Goal: Complete application form: Complete application form

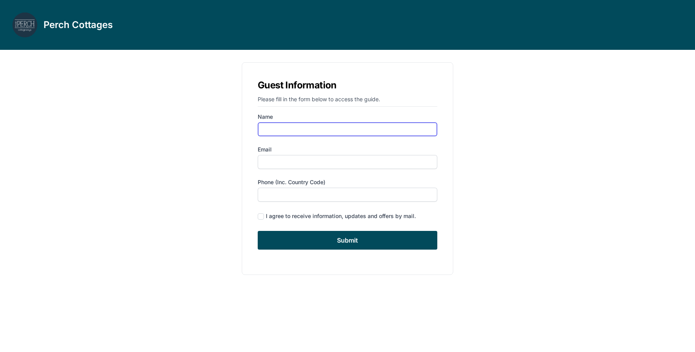
click at [294, 129] on input "Name" at bounding box center [348, 129] width 180 height 14
type input "[PERSON_NAME]"
type input "[EMAIL_ADDRESS][DOMAIN_NAME]"
type input "5105173362"
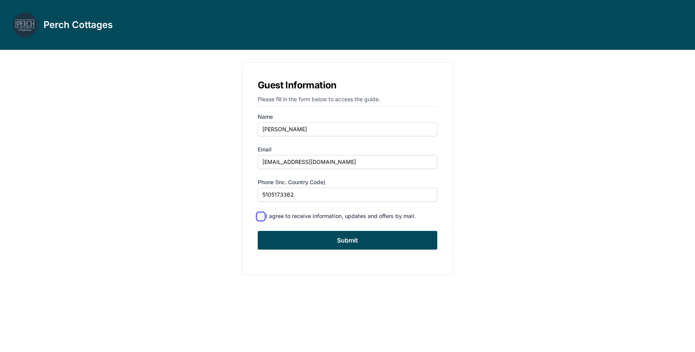
click at [261, 217] on input "checkbox" at bounding box center [261, 216] width 6 height 6
checkbox input "true"
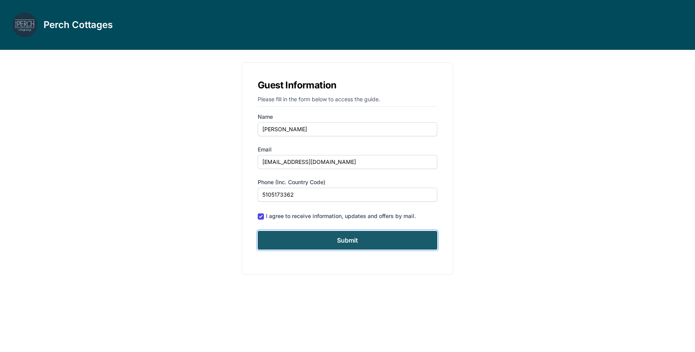
click at [329, 234] on input "Submit" at bounding box center [348, 240] width 180 height 19
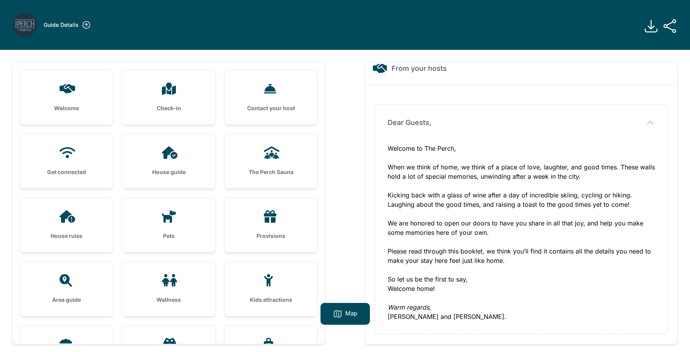
click at [167, 161] on div "House guide" at bounding box center [168, 161] width 93 height 54
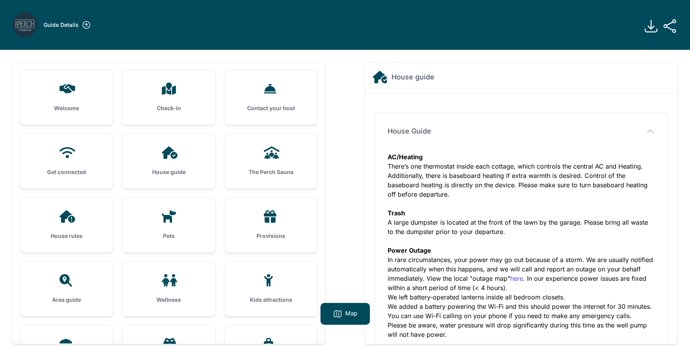
click at [82, 279] on div at bounding box center [67, 280] width 68 height 12
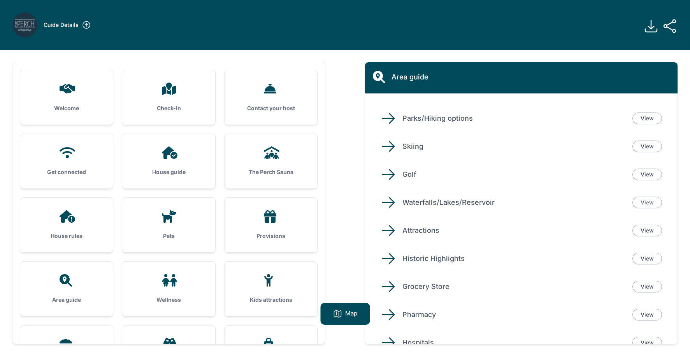
click at [648, 201] on link "View" at bounding box center [647, 202] width 30 height 12
